Goal: Task Accomplishment & Management: Manage account settings

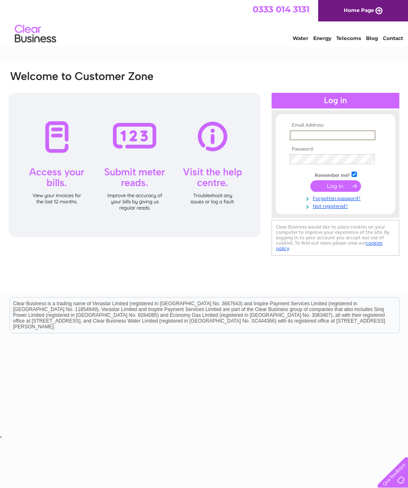
click at [2, 212] on div "Email Address: Password:" at bounding box center [204, 177] width 408 height 231
click at [331, 345] on html "Clear Business is a trading name of Verastar Limited (registered in [GEOGRAPHIC…" at bounding box center [204, 319] width 408 height 53
click at [339, 129] on td at bounding box center [336, 134] width 96 height 13
click at [343, 138] on input "text" at bounding box center [332, 134] width 85 height 9
type input "Stantonchirk@aol.com"
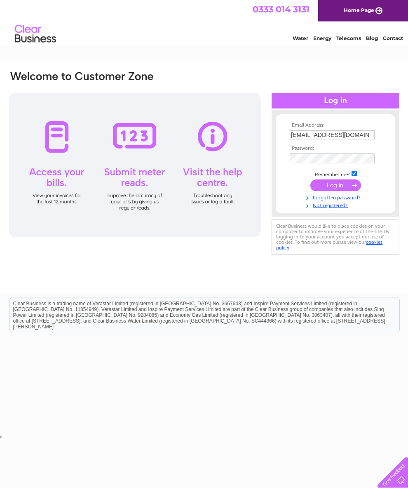
click at [344, 188] on input "submit" at bounding box center [335, 185] width 51 height 12
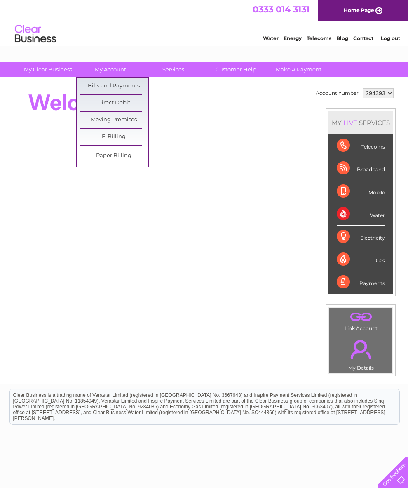
click at [135, 84] on link "Bills and Payments" at bounding box center [114, 86] width 68 height 16
